Goal: Transaction & Acquisition: Purchase product/service

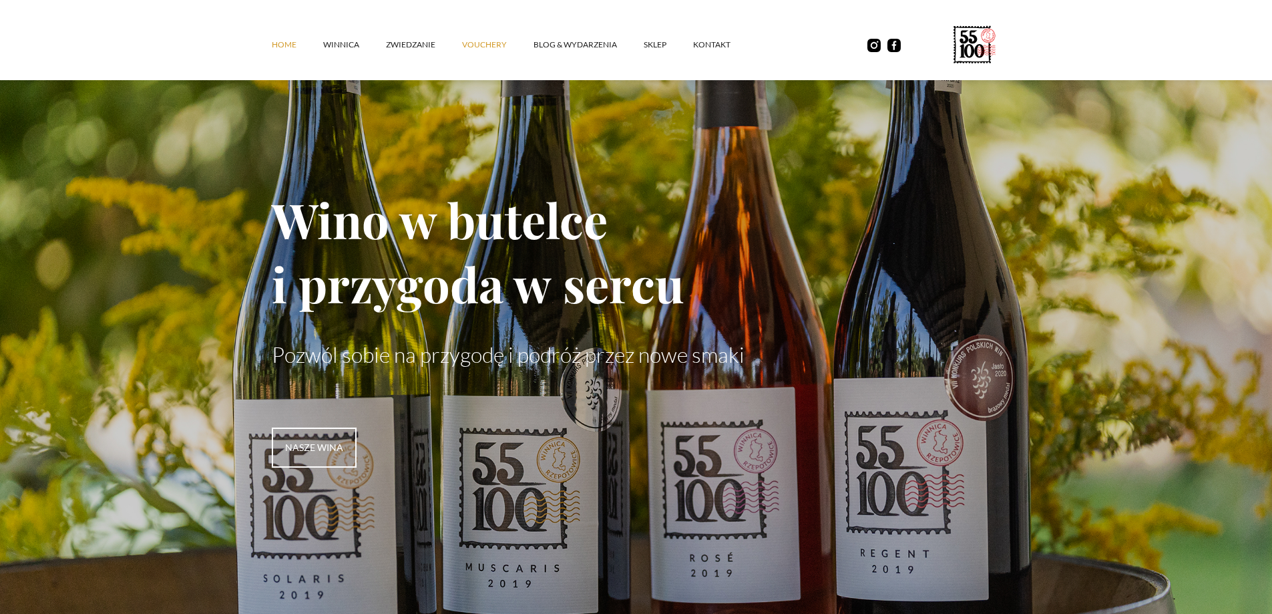
click at [483, 47] on link "vouchery" at bounding box center [497, 45] width 71 height 40
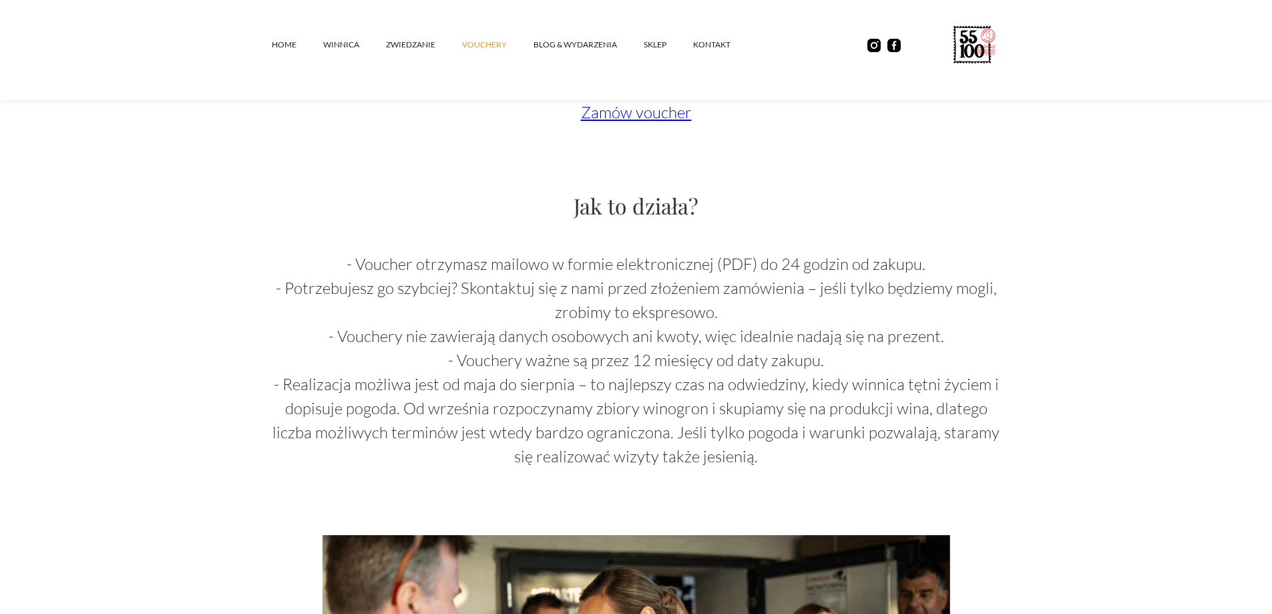
scroll to position [951, 0]
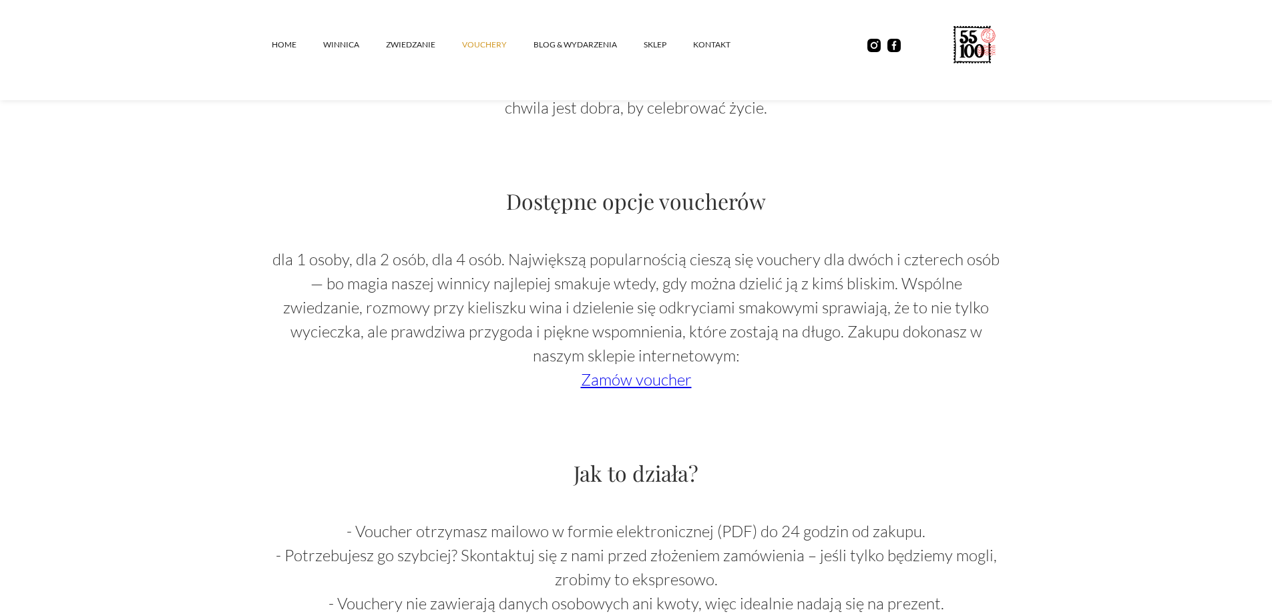
click at [664, 383] on link "Zamów voucher" at bounding box center [636, 379] width 111 height 20
